Goal: Transaction & Acquisition: Purchase product/service

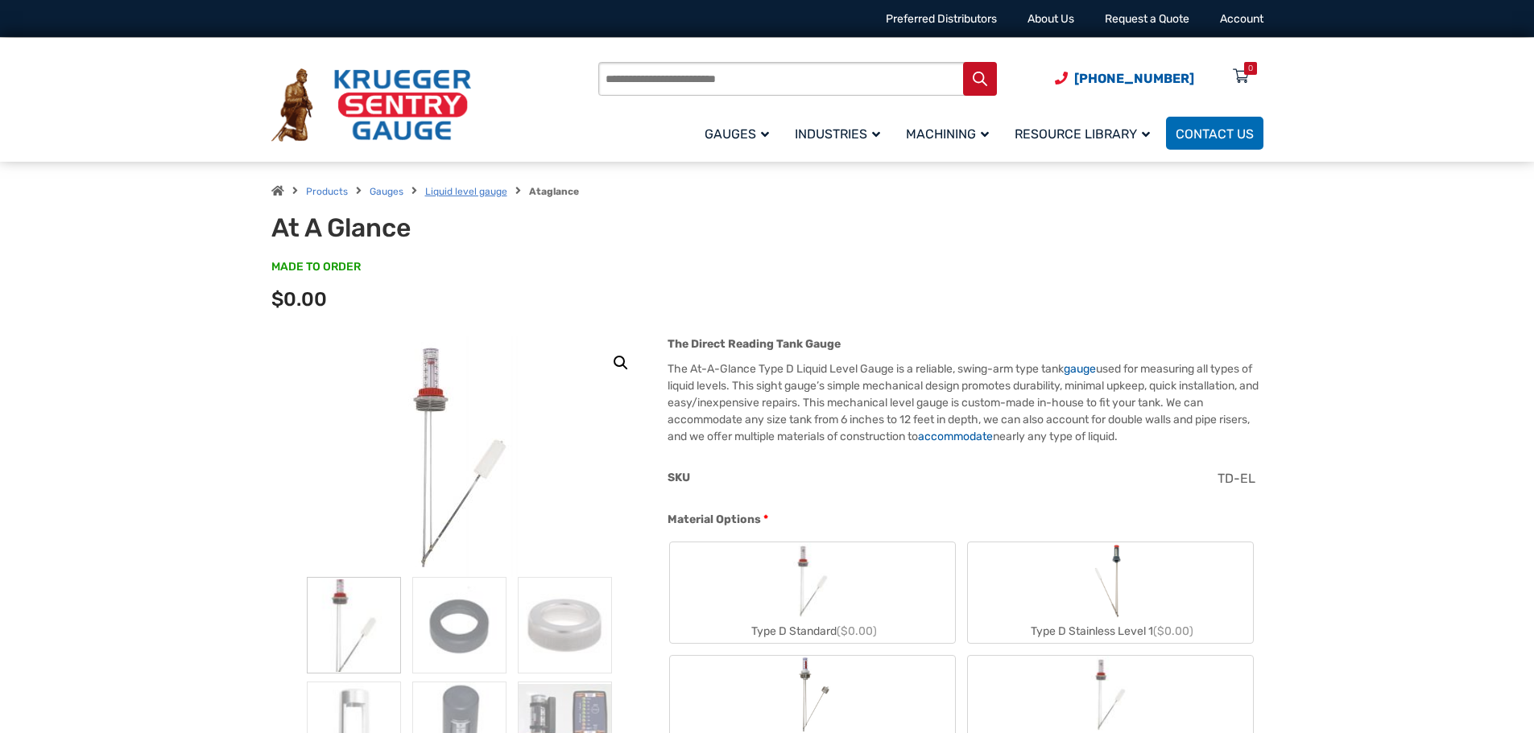
click at [484, 190] on link "Liquid level gauge" at bounding box center [466, 191] width 82 height 11
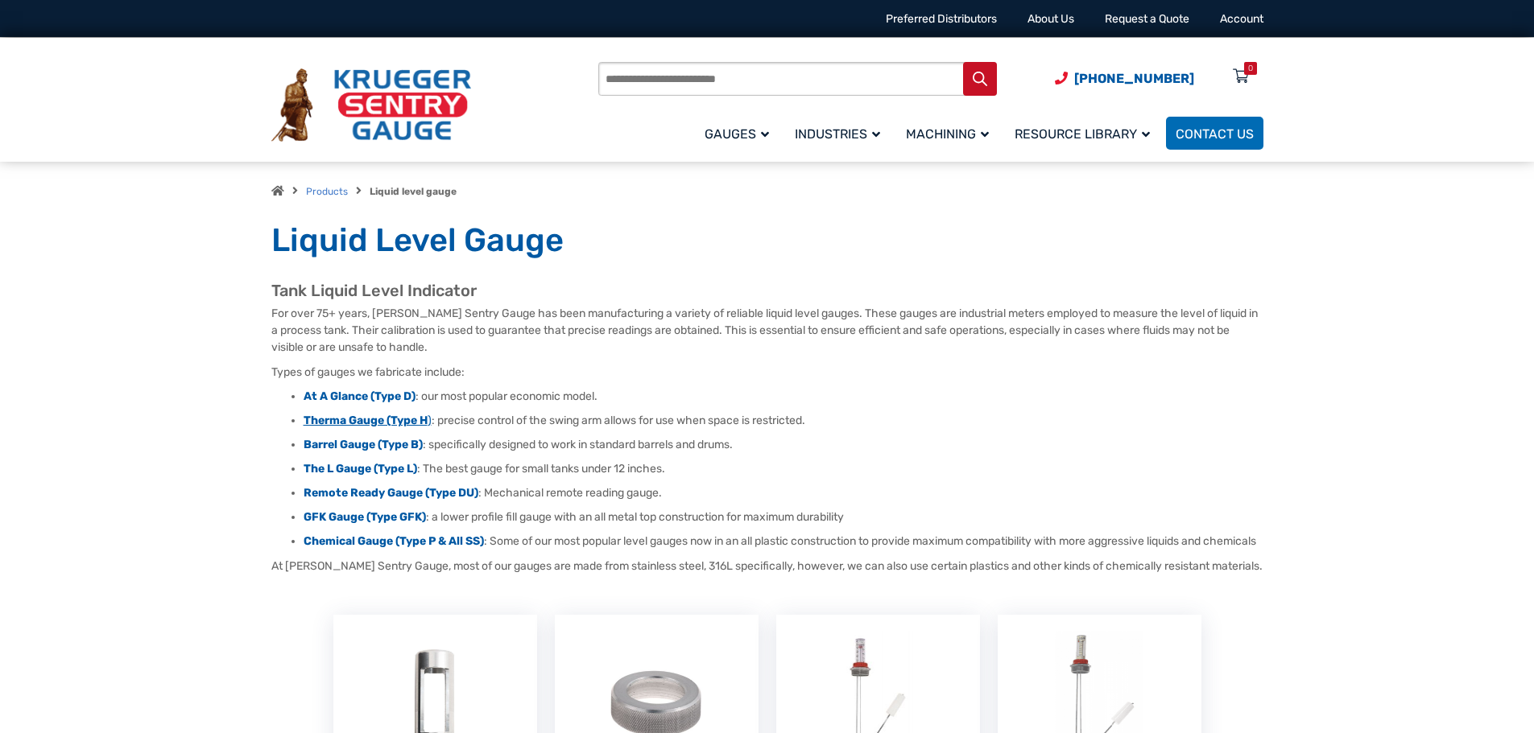
click at [415, 417] on strong "Therma Gauge (Type H" at bounding box center [366, 421] width 124 height 14
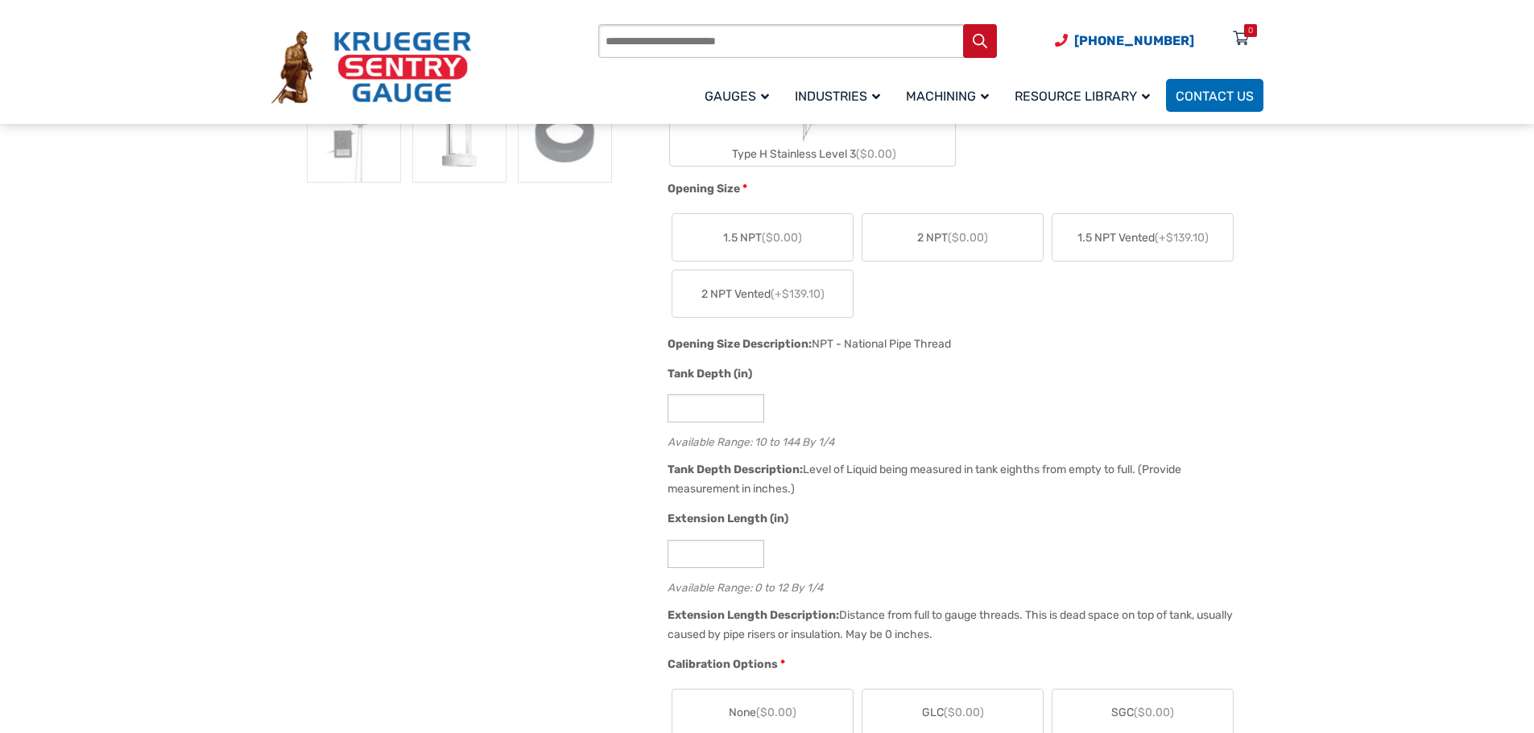
scroll to position [725, 0]
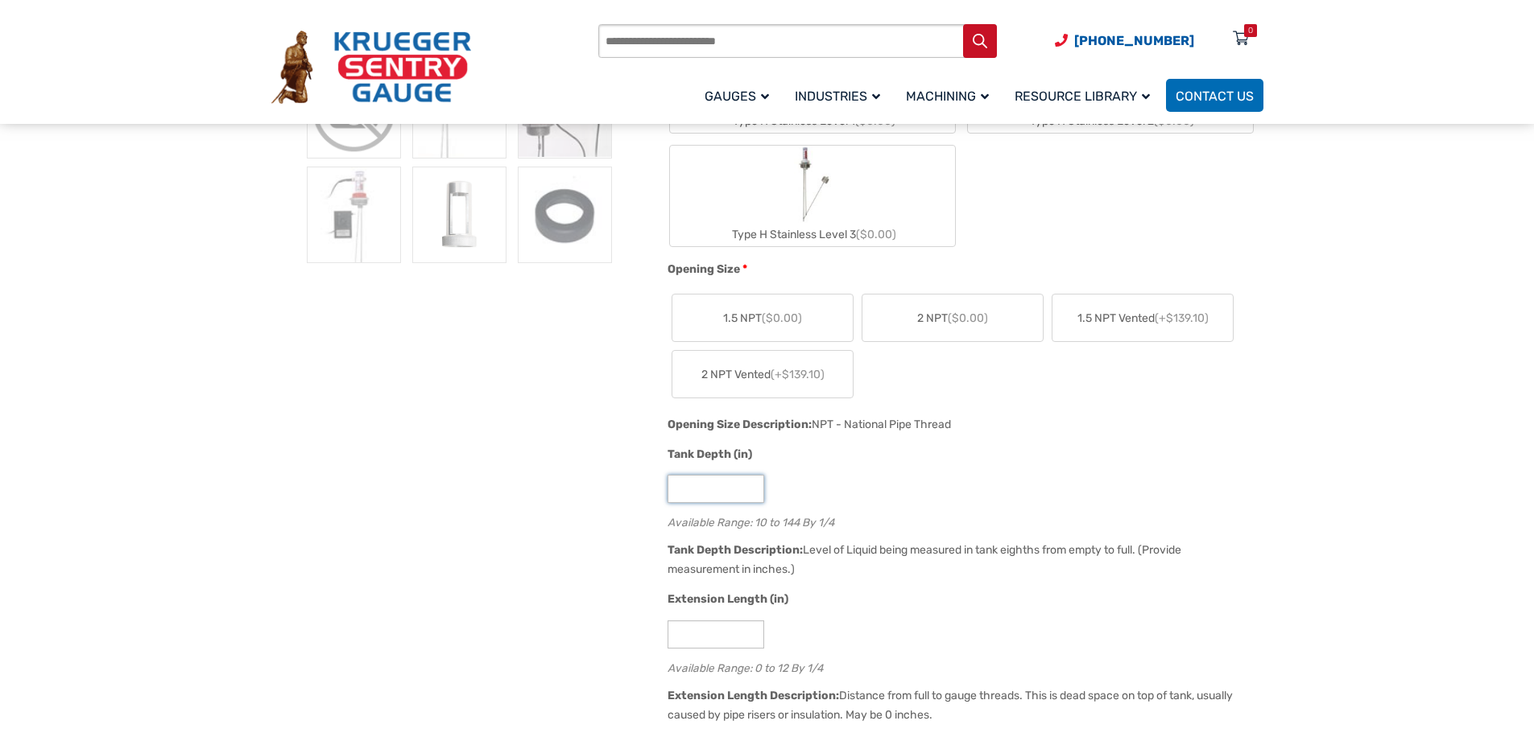
click at [750, 495] on input "**" at bounding box center [715, 489] width 97 height 28
click at [1460, 31] on div "Products search (920) 434-8860 Menu 0 Menu Account Gauges Liquid Level Gauge At…" at bounding box center [767, 62] width 1534 height 124
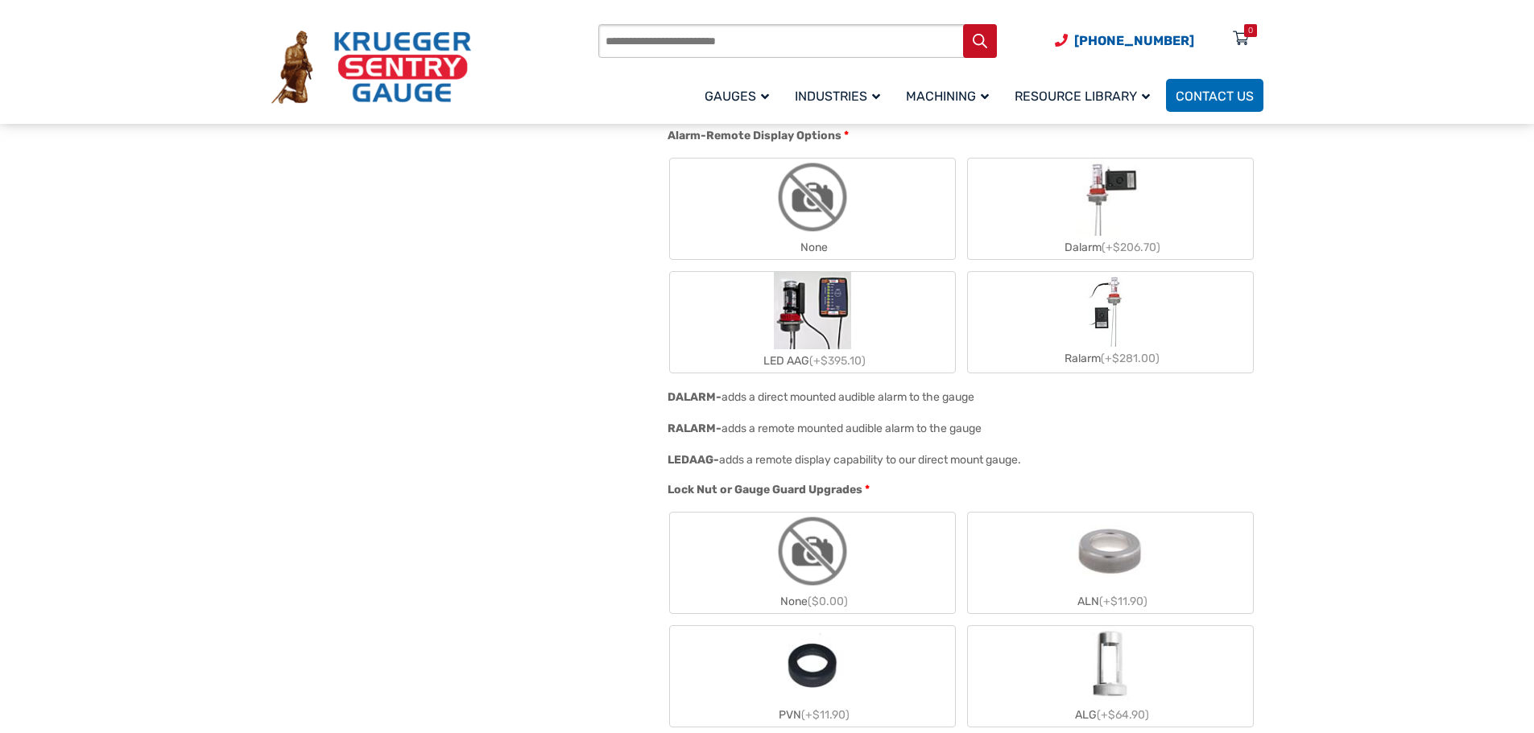
scroll to position [1449, 0]
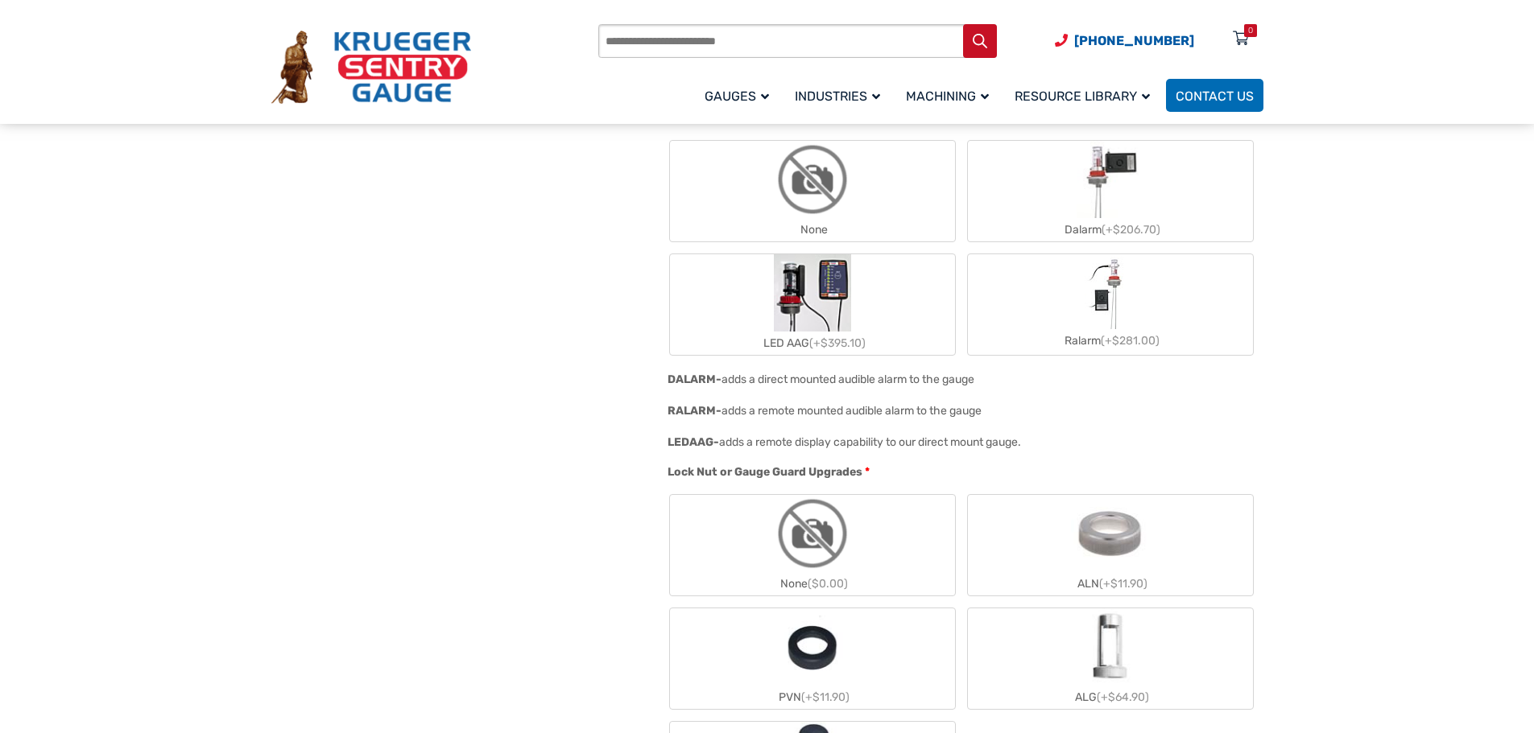
click at [135, 97] on div "Products search (920) 434-8860 Menu 0 Menu Account Gauges Liquid Level Gauge At…" at bounding box center [767, 62] width 1534 height 124
